Goal: Information Seeking & Learning: Learn about a topic

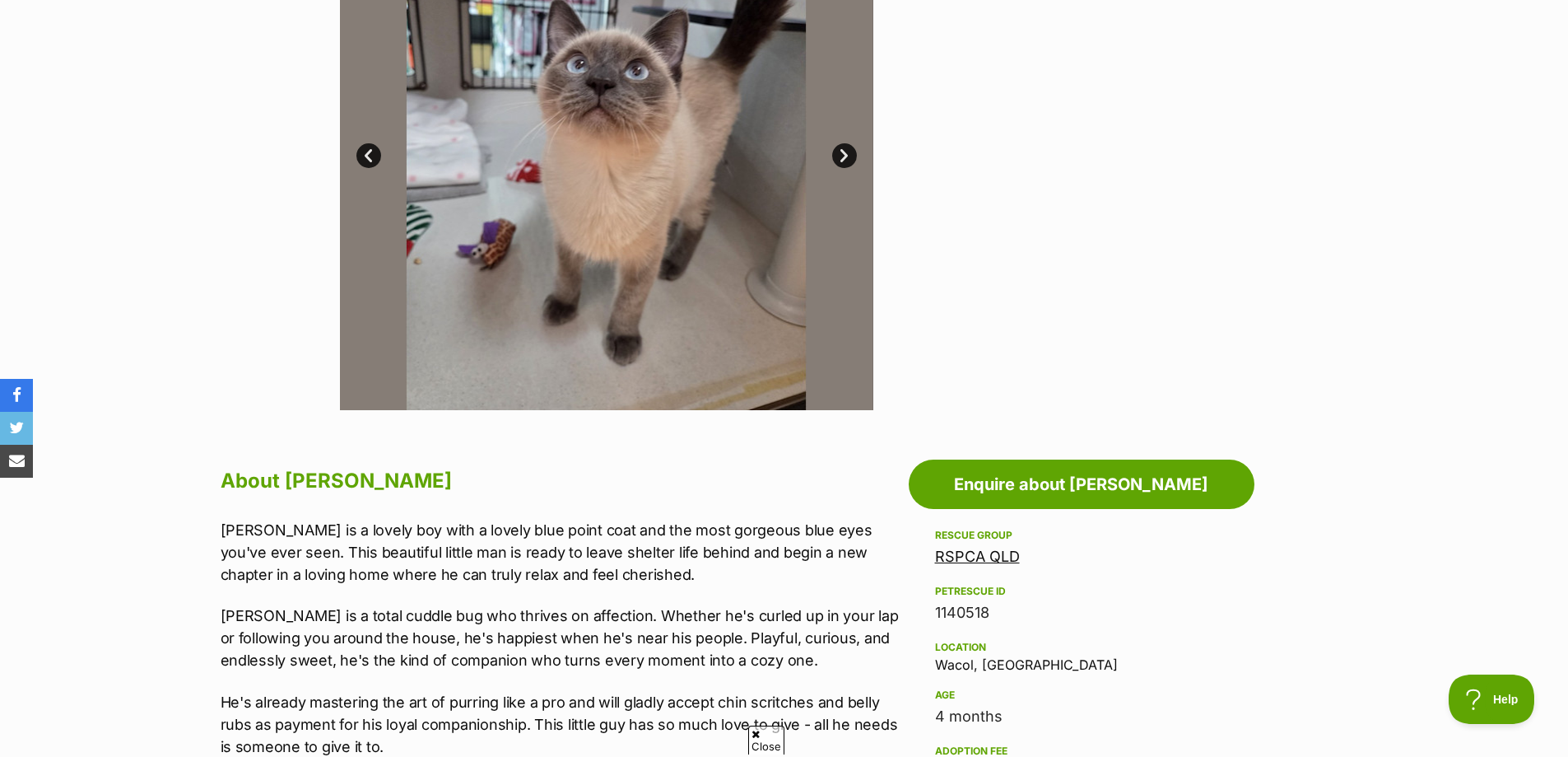
scroll to position [165, 0]
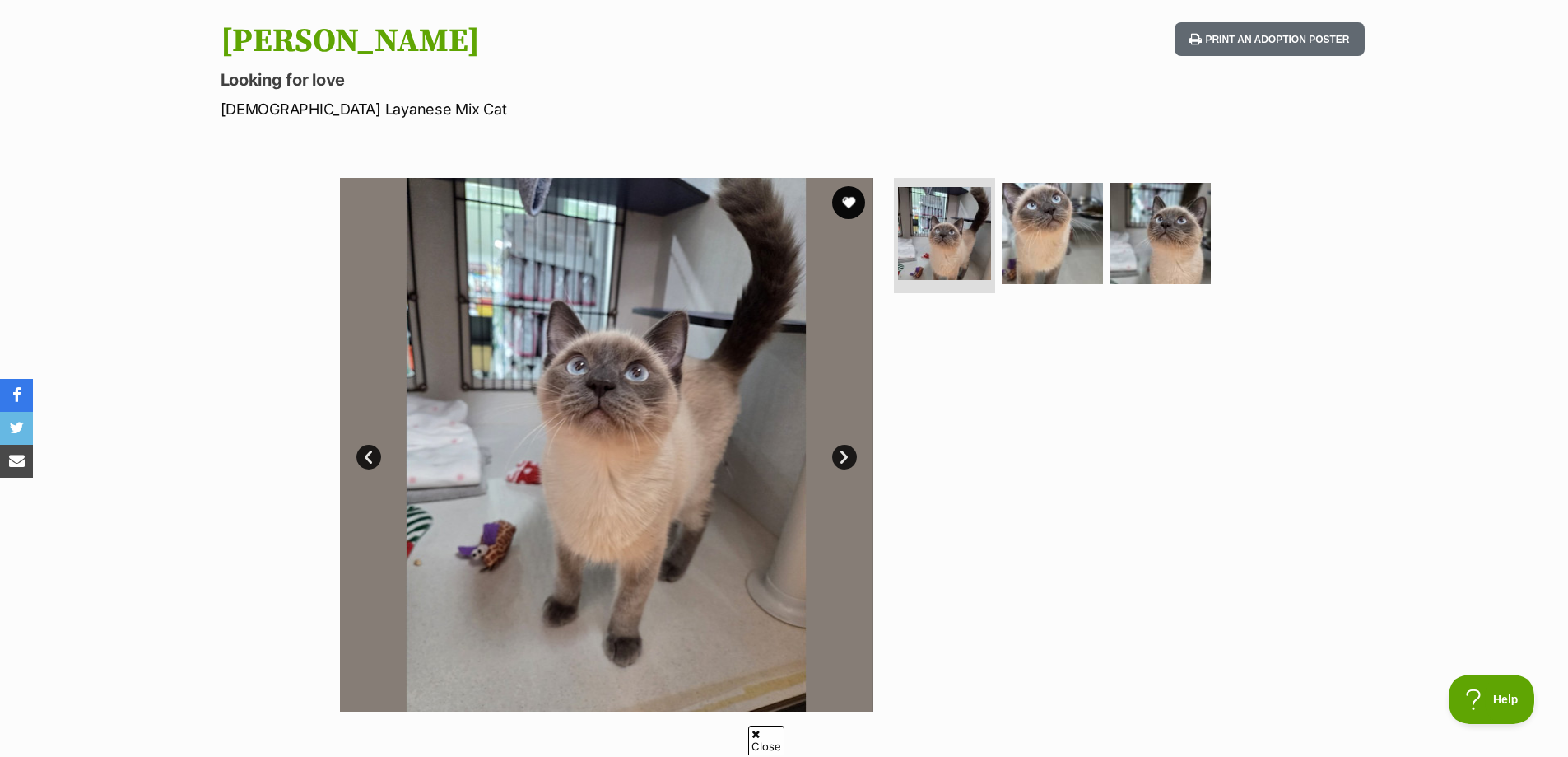
click at [844, 453] on link "Next" at bounding box center [845, 457] width 25 height 25
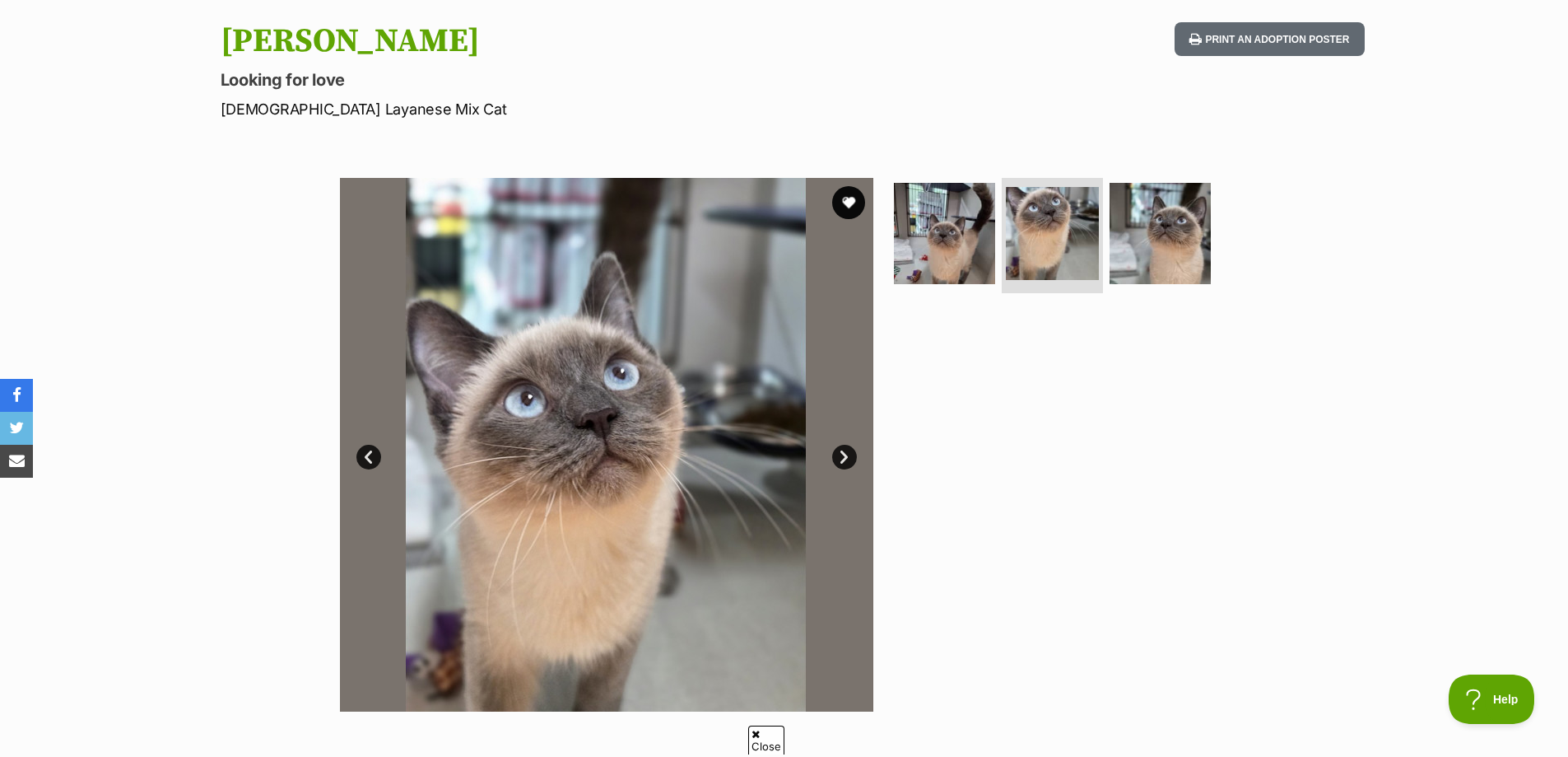
click at [844, 453] on link "Next" at bounding box center [845, 457] width 25 height 25
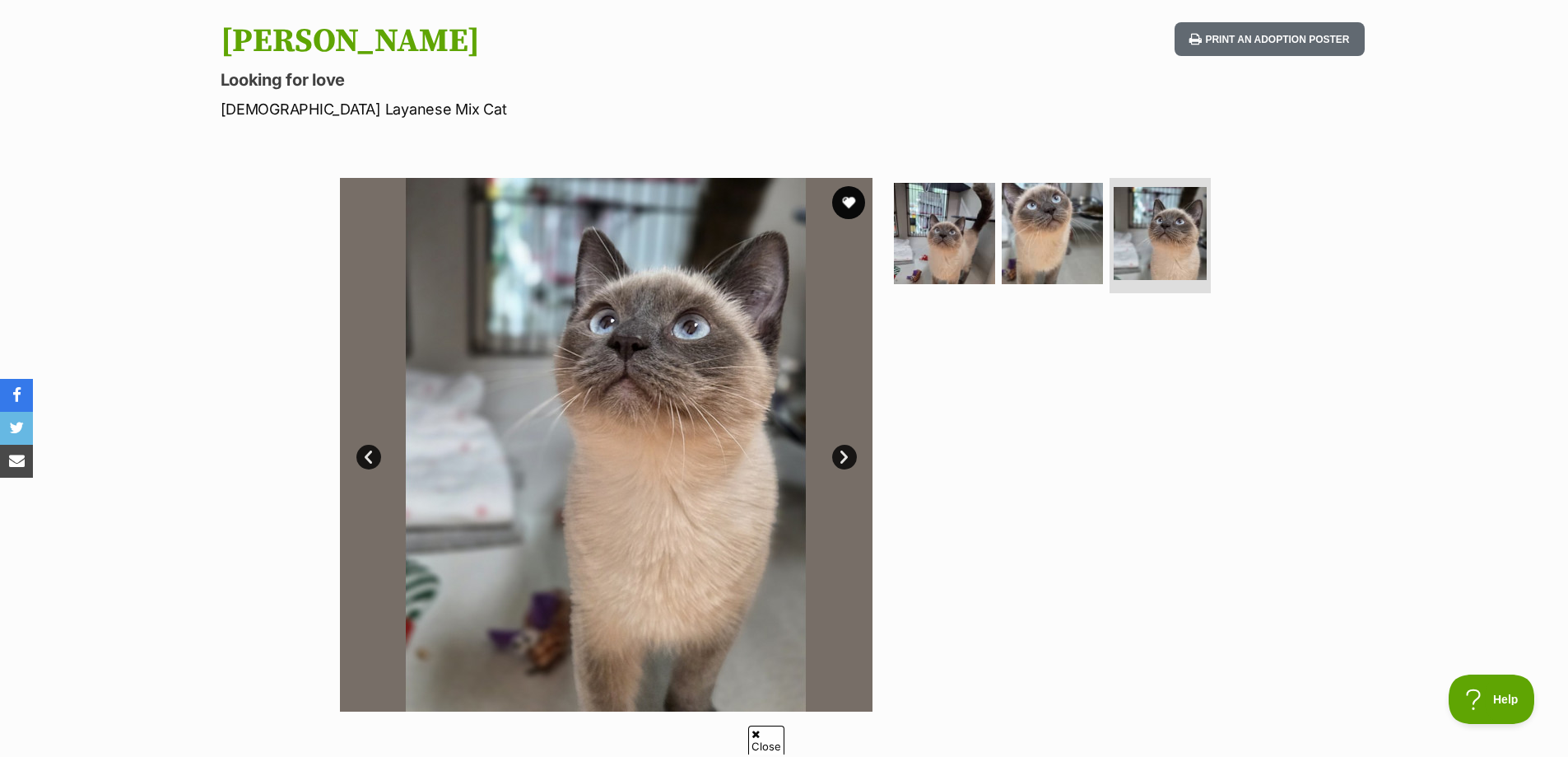
click at [844, 453] on link "Next" at bounding box center [845, 457] width 25 height 25
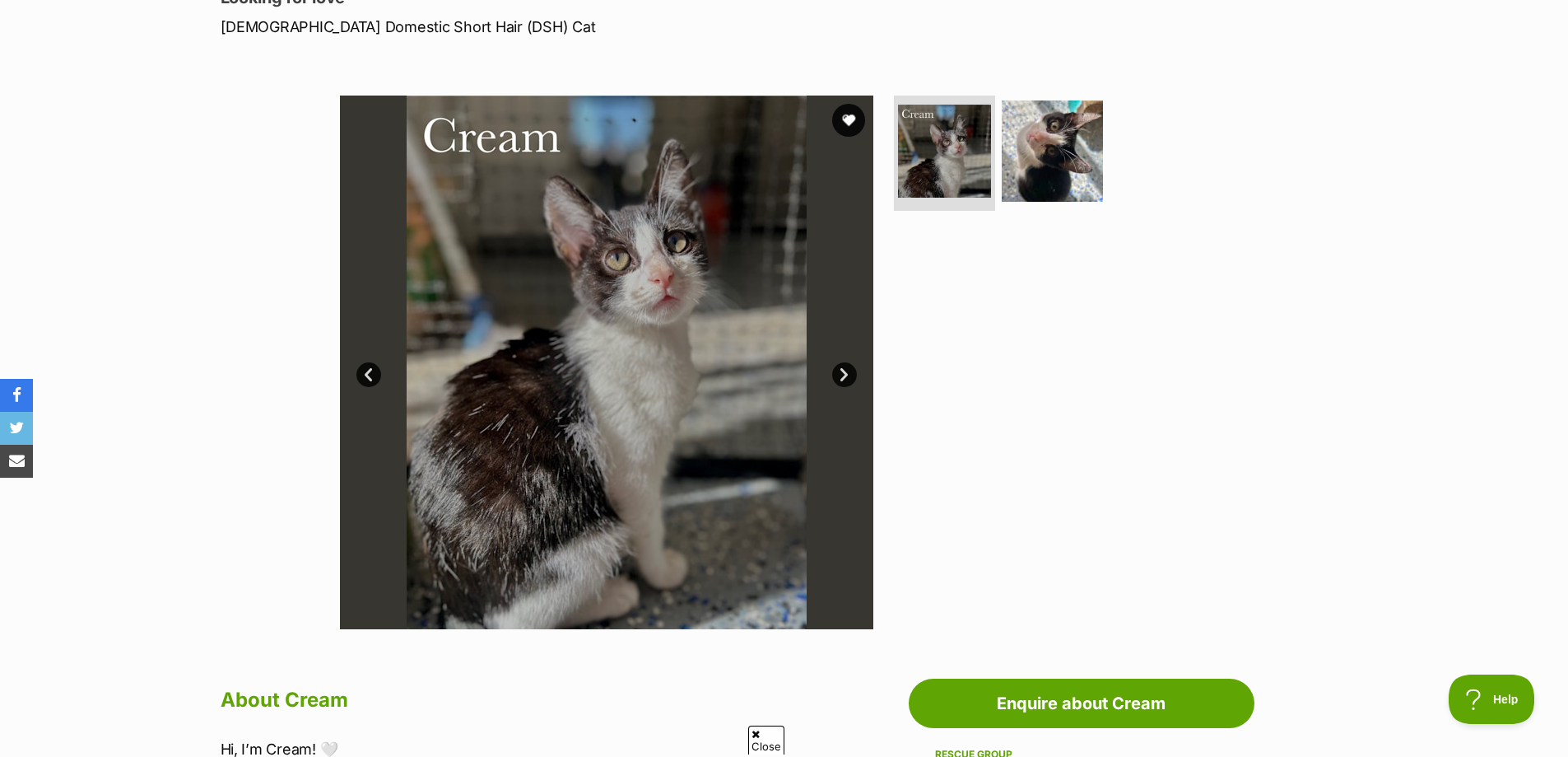
click at [848, 371] on link "Next" at bounding box center [845, 375] width 25 height 25
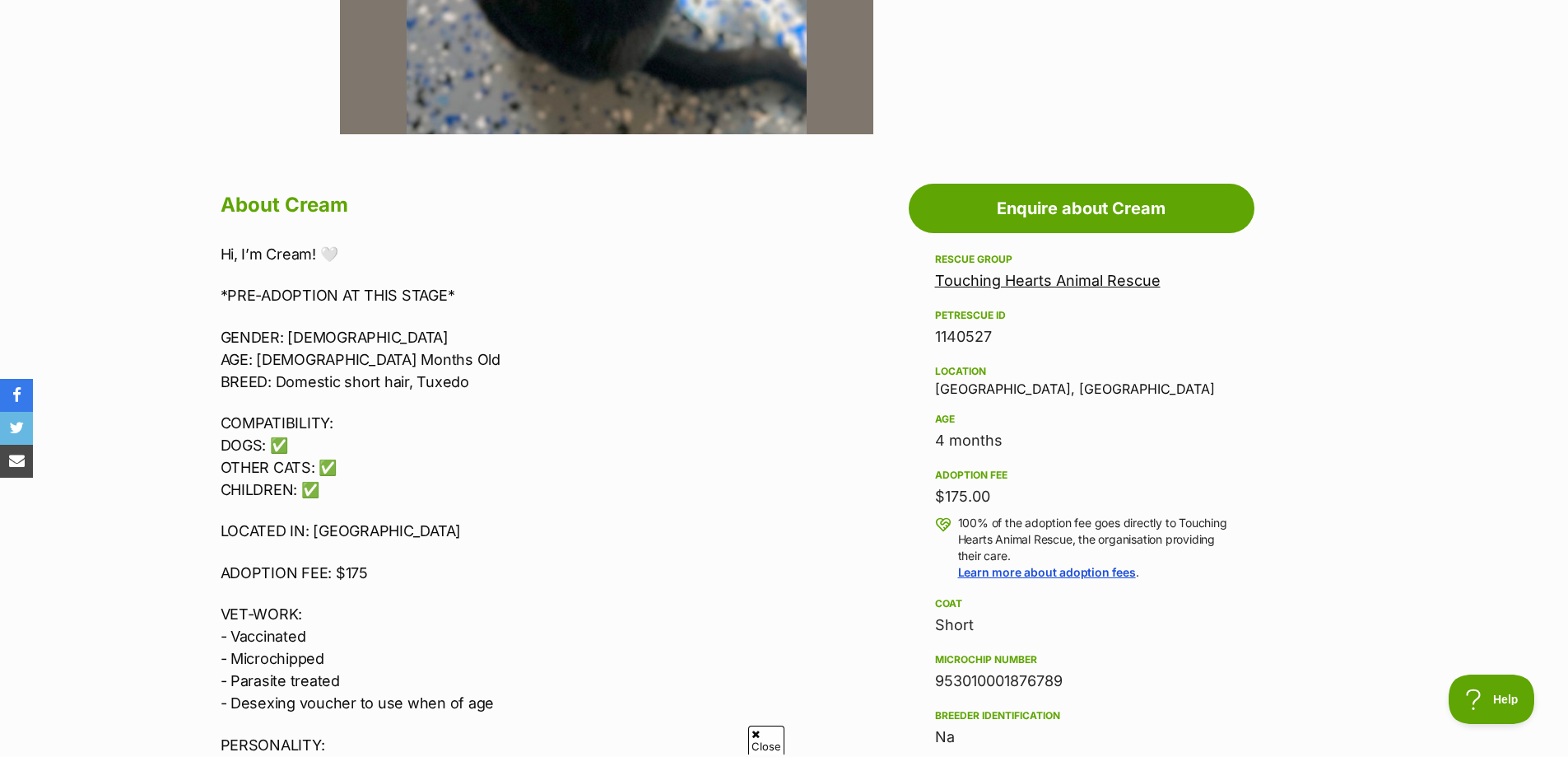
scroll to position [823, 0]
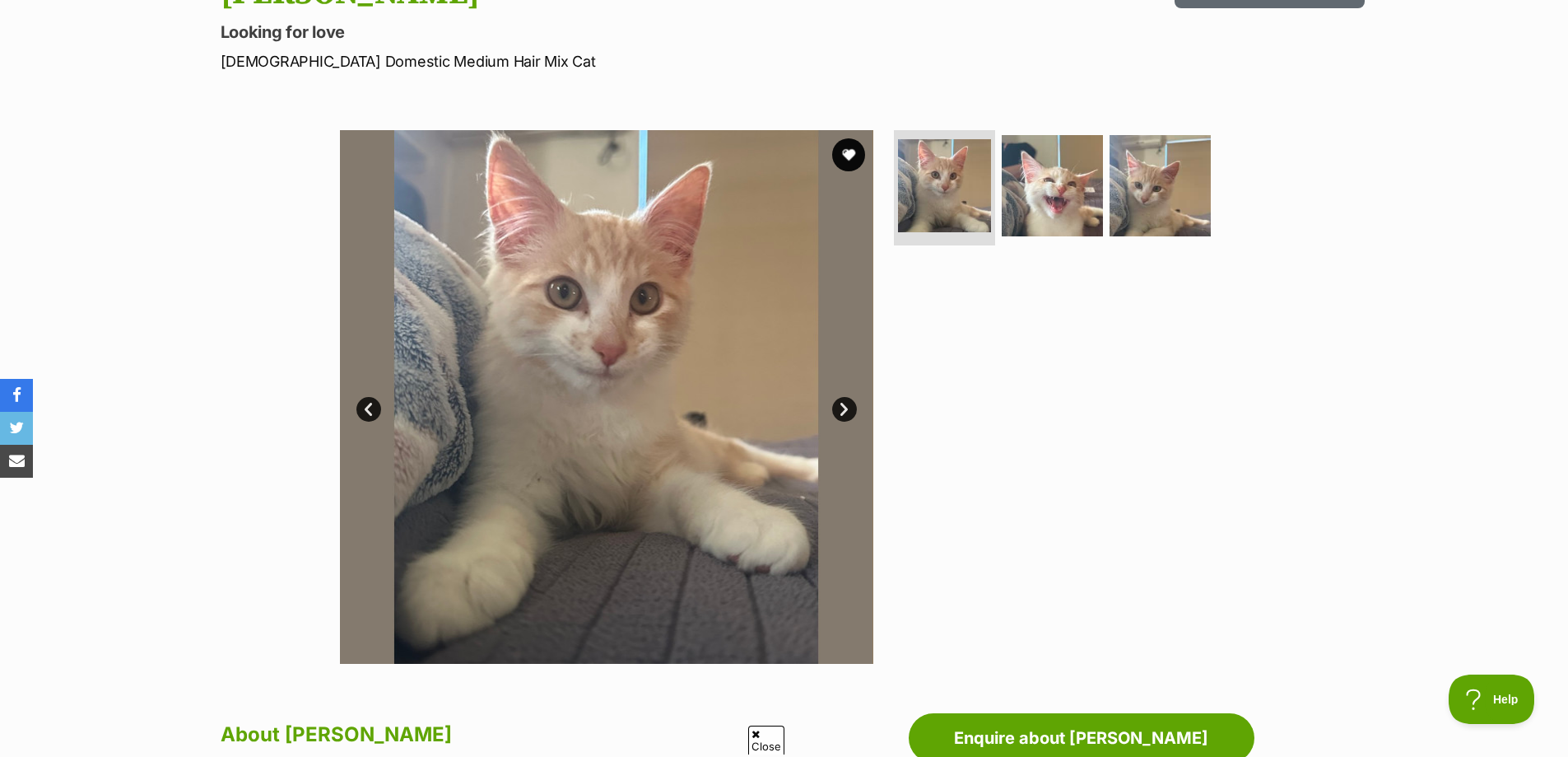
scroll to position [165, 0]
